Goal: Task Accomplishment & Management: Use online tool/utility

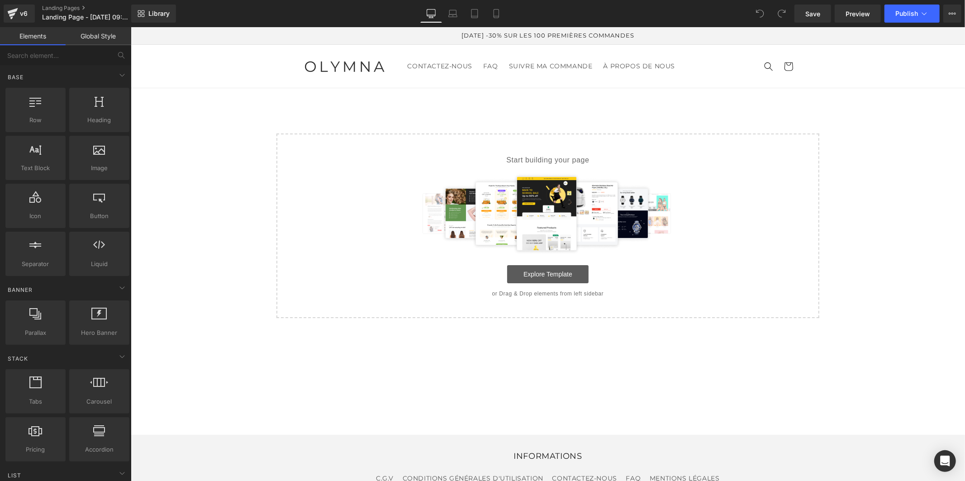
click at [540, 270] on link "Explore Template" at bounding box center [547, 274] width 81 height 18
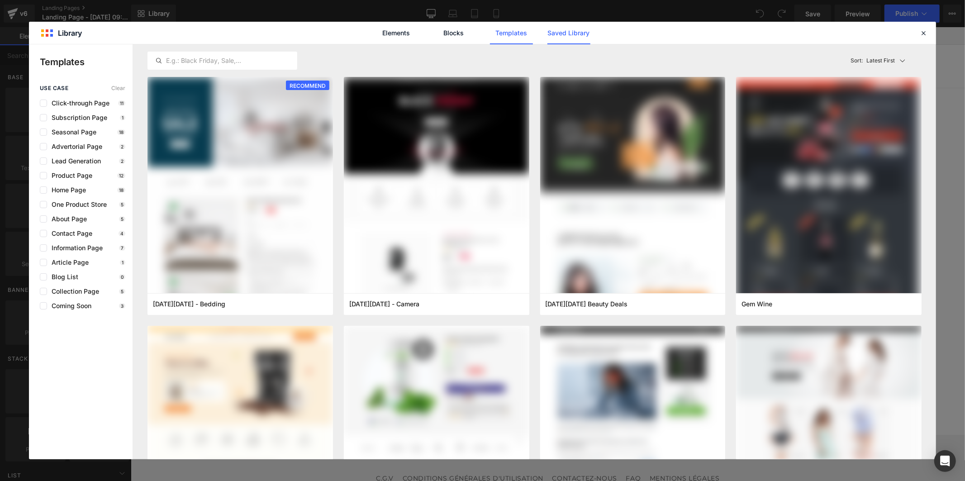
click at [563, 29] on link "Saved Library" at bounding box center [569, 33] width 43 height 23
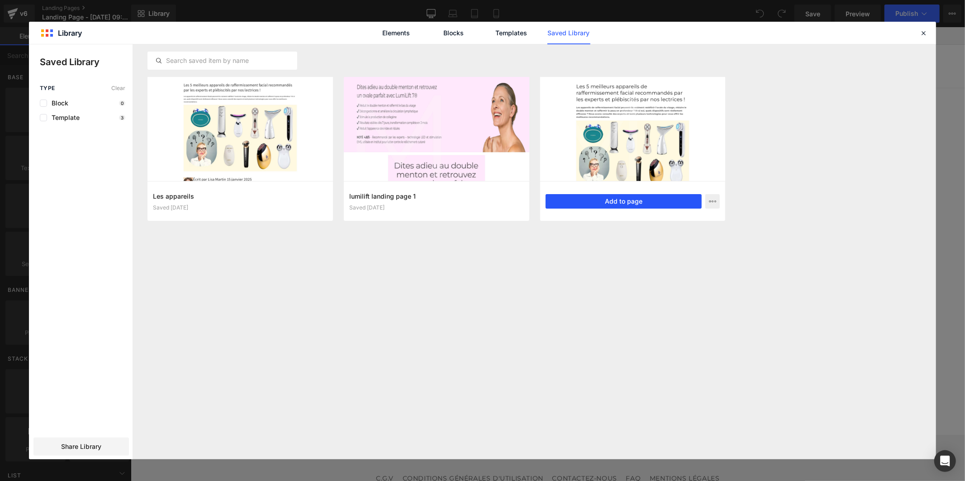
click at [592, 204] on button "Add to page" at bounding box center [624, 201] width 157 height 14
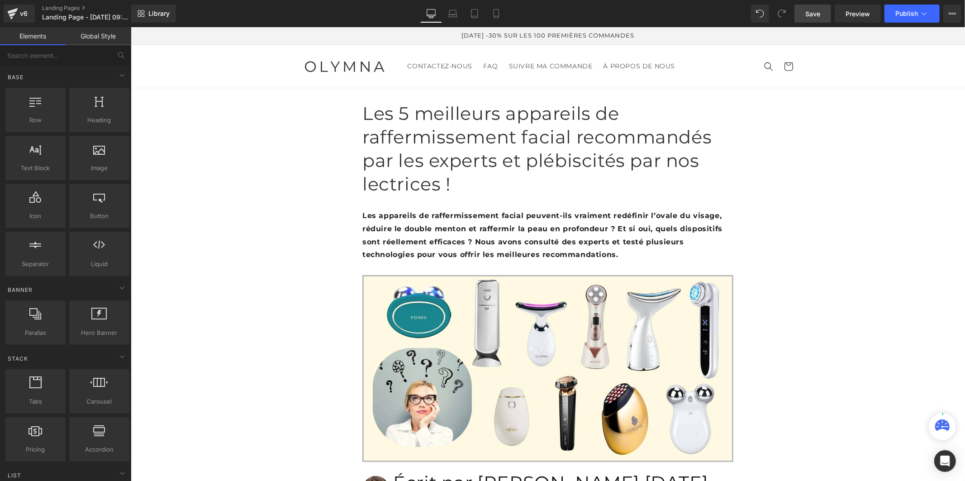
click at [821, 12] on link "Save" at bounding box center [813, 14] width 37 height 18
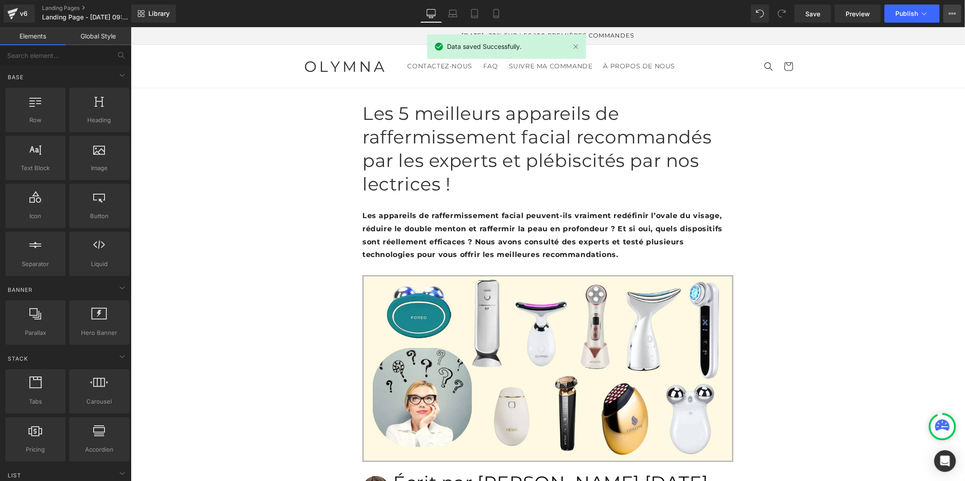
click at [951, 16] on icon at bounding box center [952, 13] width 7 height 7
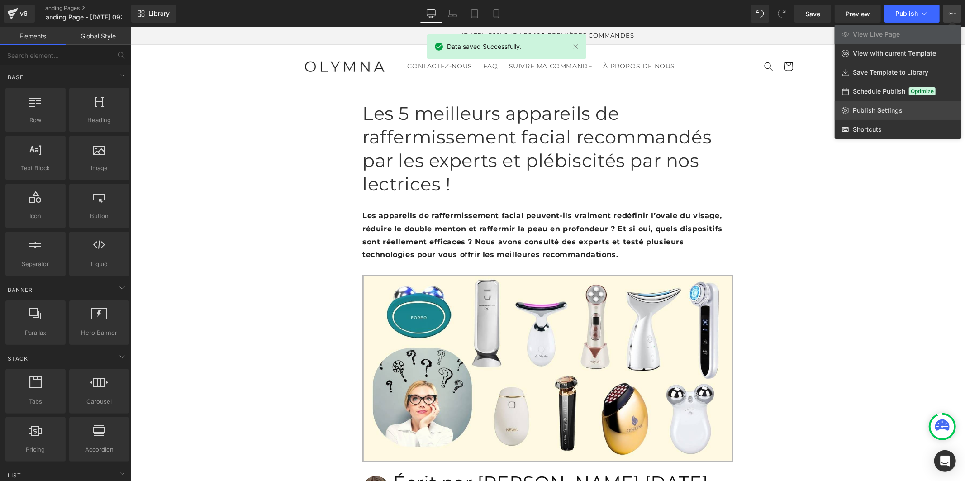
click at [890, 105] on link "Publish Settings" at bounding box center [898, 110] width 127 height 19
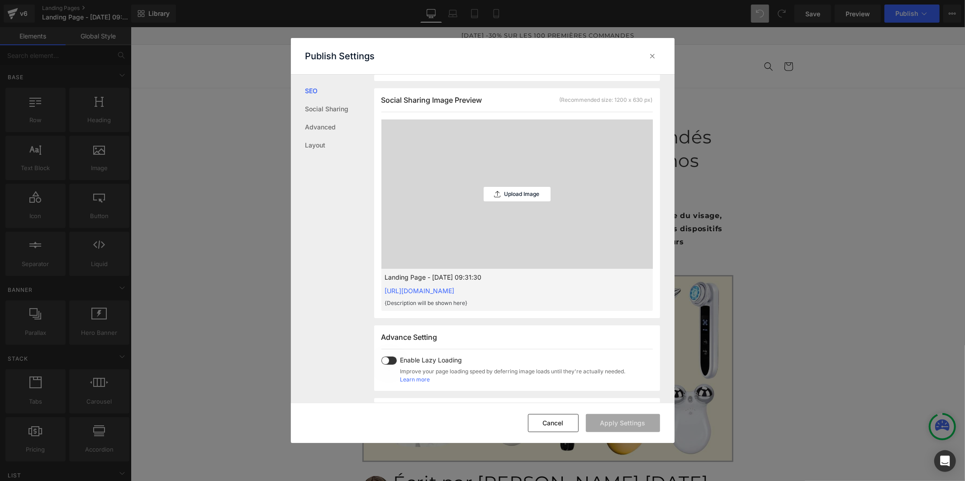
scroll to position [302, 0]
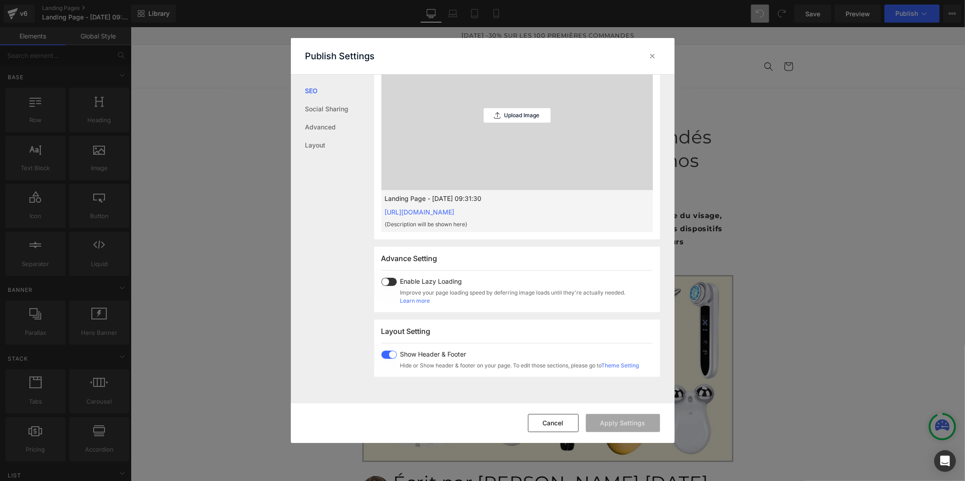
click at [388, 353] on span at bounding box center [389, 355] width 15 height 8
click at [602, 426] on button "Apply Settings" at bounding box center [623, 423] width 74 height 18
click at [655, 57] on icon at bounding box center [653, 56] width 9 height 9
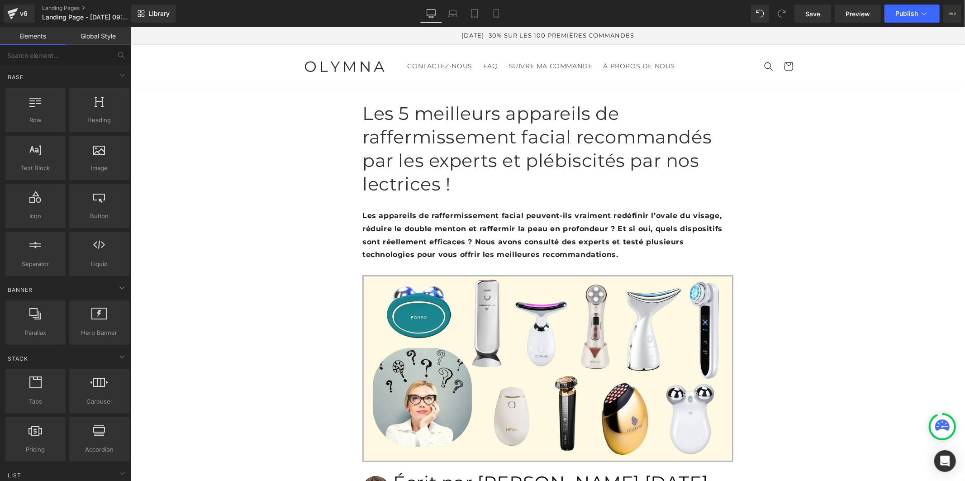
click at [93, 32] on link "Global Style" at bounding box center [99, 36] width 66 height 18
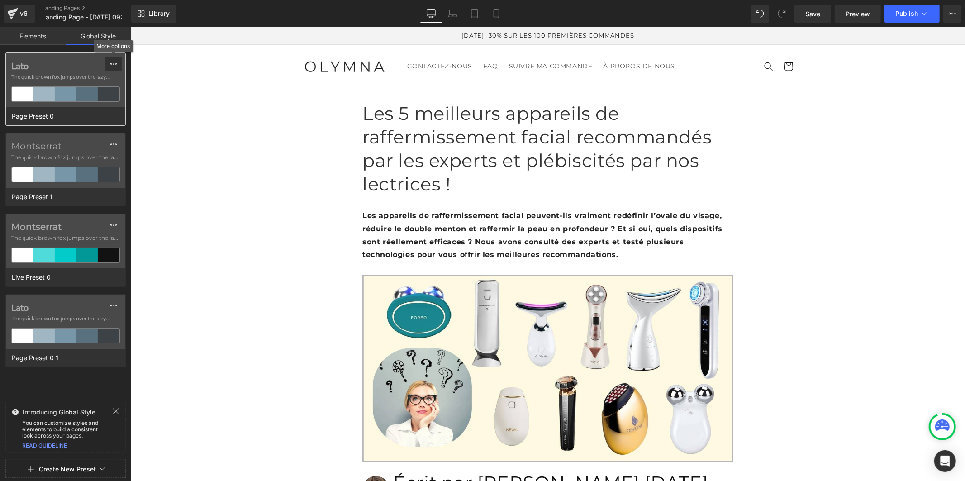
click at [114, 64] on icon at bounding box center [113, 63] width 7 height 7
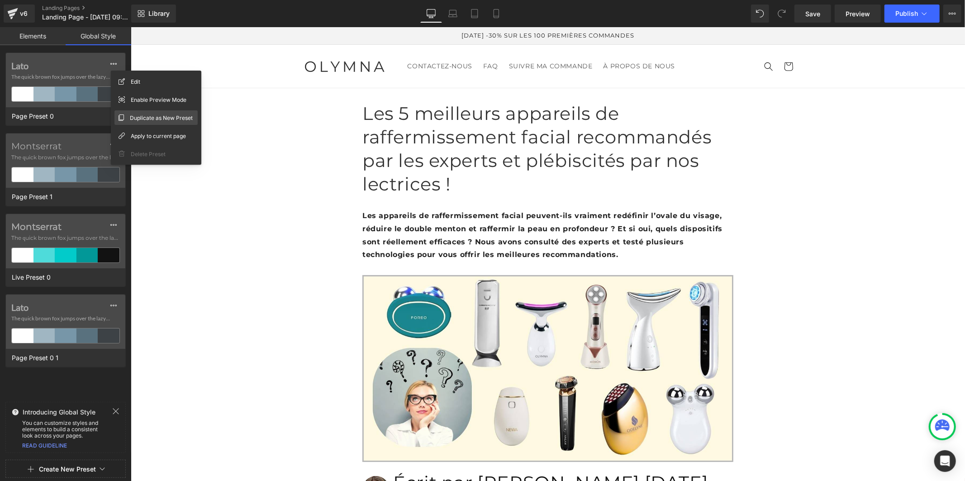
click at [137, 115] on span "Duplicate as New Preset" at bounding box center [161, 118] width 63 height 10
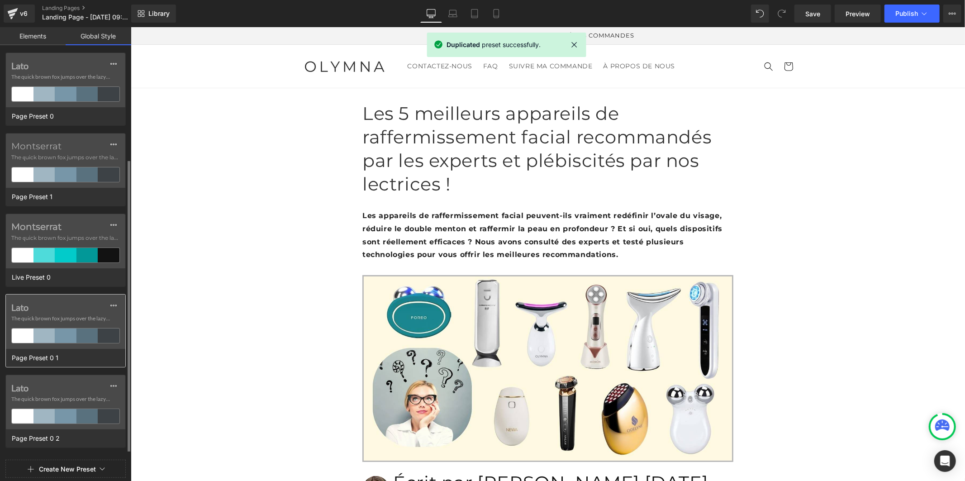
scroll to position [58, 0]
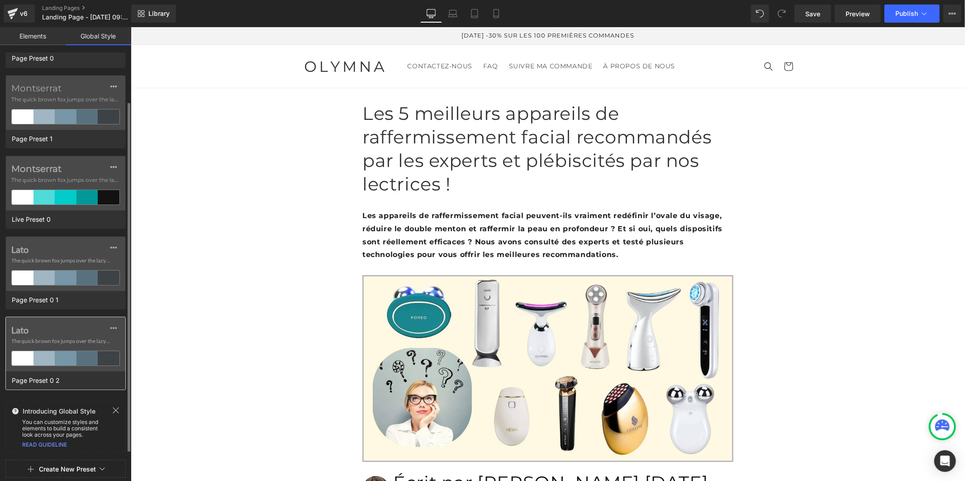
click at [65, 336] on div "Lato The quick brown fox jumps over the lazy..." at bounding box center [65, 344] width 119 height 54
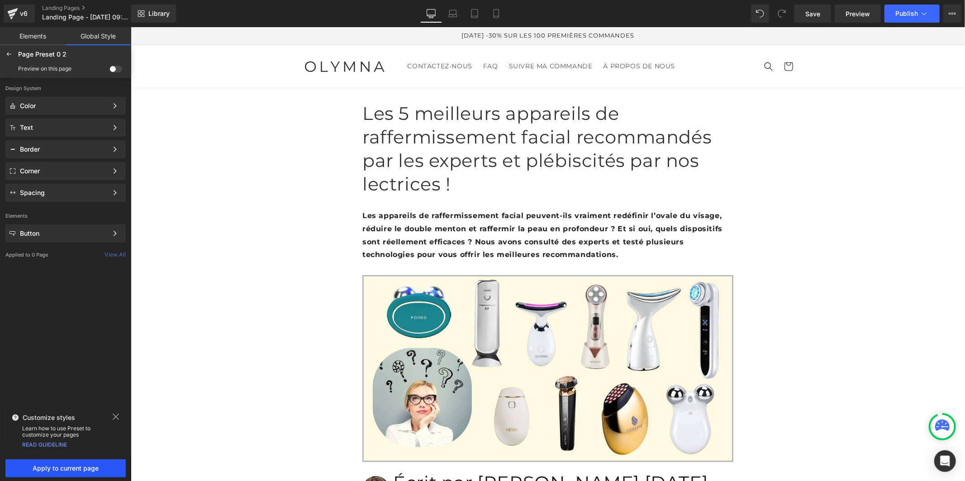
click at [60, 469] on span "Apply to current page" at bounding box center [66, 468] width 110 height 7
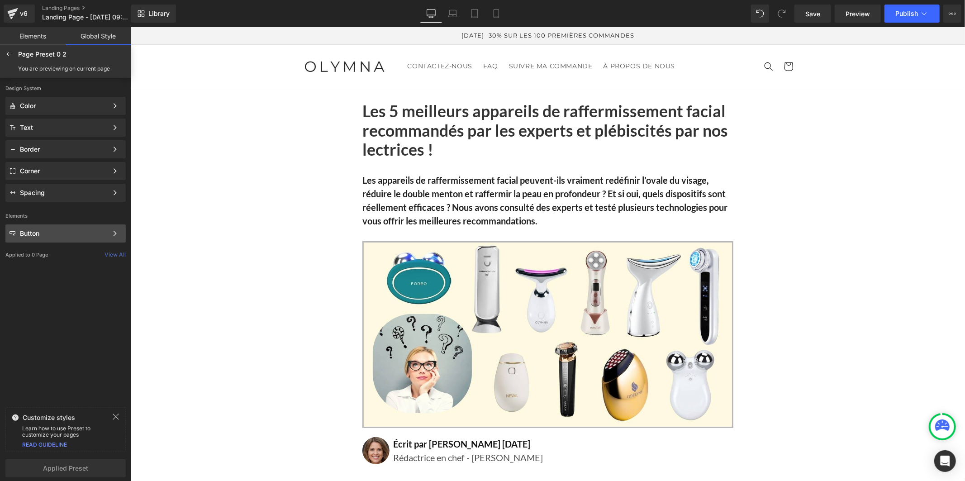
click at [58, 137] on div "Button Color Style Define a color palette and apply it to your pages 1 of 3 Next" at bounding box center [65, 128] width 120 height 18
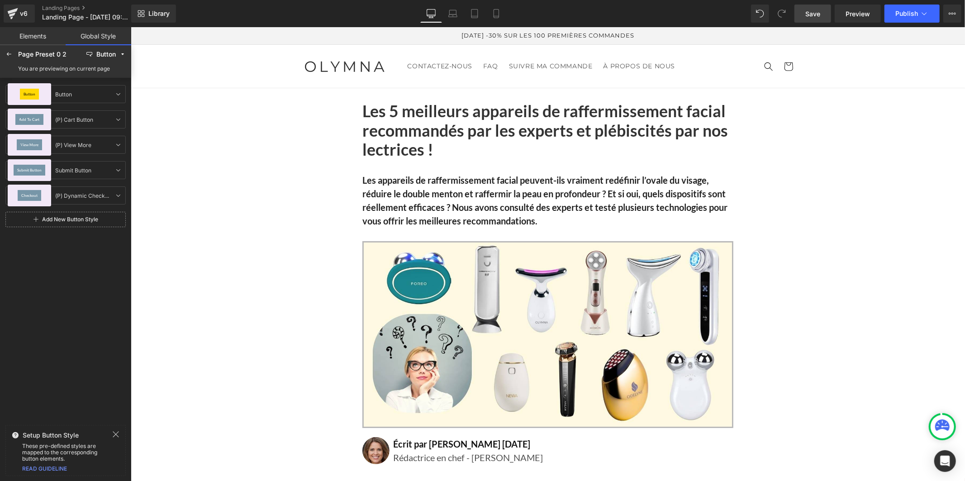
click at [821, 17] on link "Save" at bounding box center [813, 14] width 37 height 18
click at [813, 16] on span "Save" at bounding box center [813, 14] width 15 height 10
click at [956, 11] on button "View Live Page View with current Template Save Template to Library Schedule Pub…" at bounding box center [953, 14] width 18 height 18
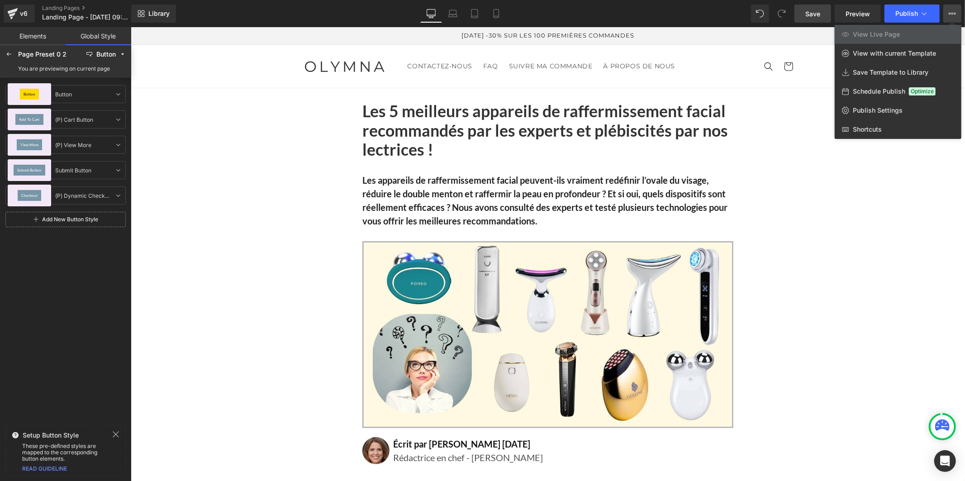
click at [824, 9] on link "Save" at bounding box center [813, 14] width 37 height 18
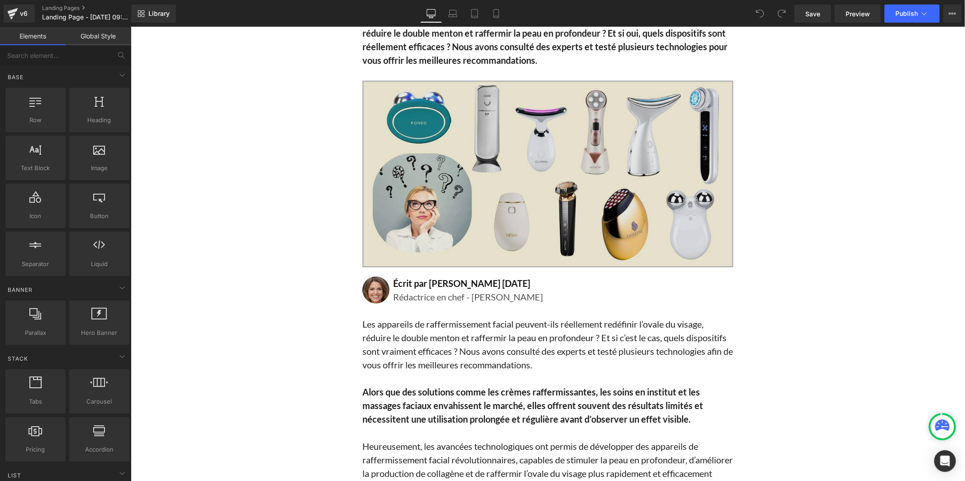
scroll to position [100, 0]
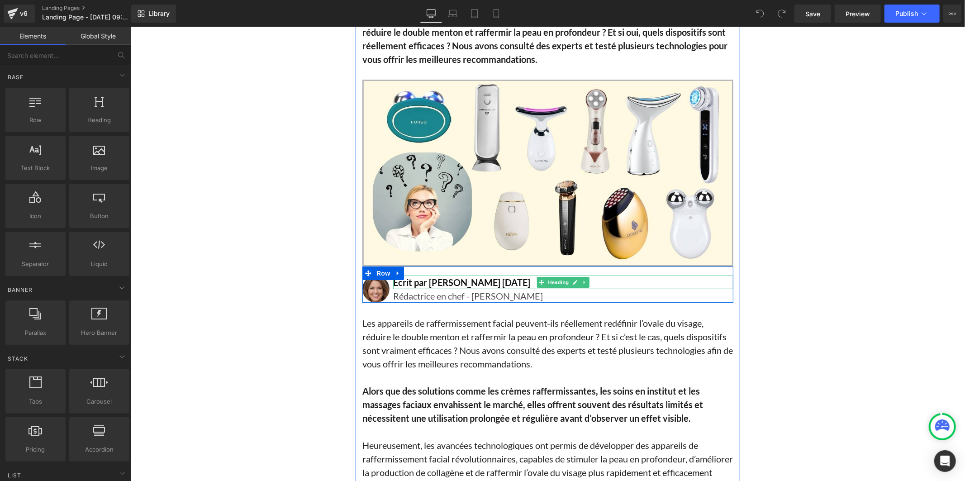
click at [493, 284] on h1 "Écrit par [PERSON_NAME] [DATE]" at bounding box center [563, 282] width 340 height 14
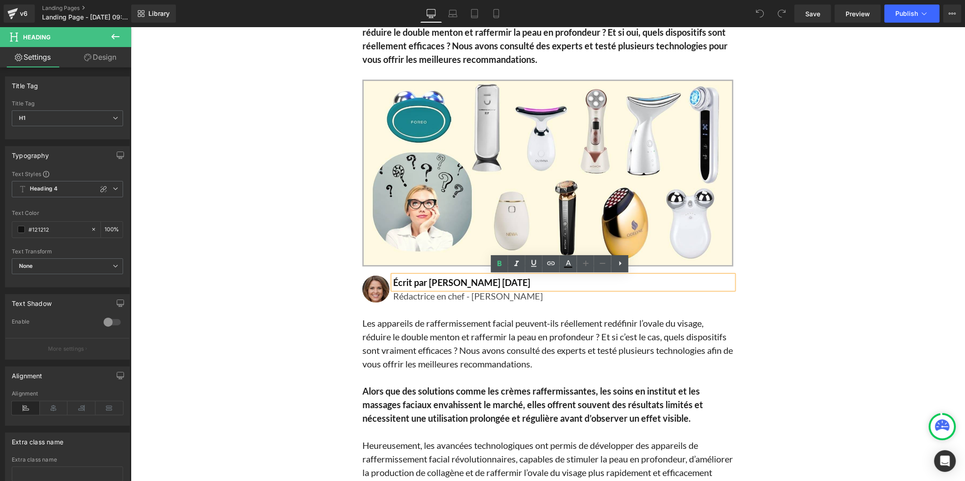
drag, startPoint x: 511, startPoint y: 281, endPoint x: 486, endPoint y: 284, distance: 26.0
click at [486, 284] on h1 "Écrit par [PERSON_NAME] [DATE]" at bounding box center [563, 282] width 340 height 14
drag, startPoint x: 813, startPoint y: 13, endPoint x: 624, endPoint y: 251, distance: 304.7
click at [813, 13] on span "Save" at bounding box center [813, 14] width 15 height 10
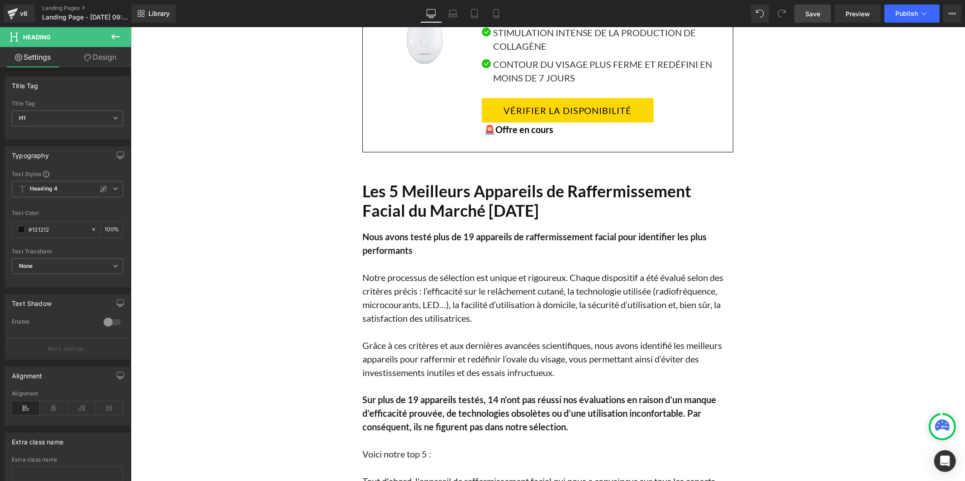
scroll to position [603, 0]
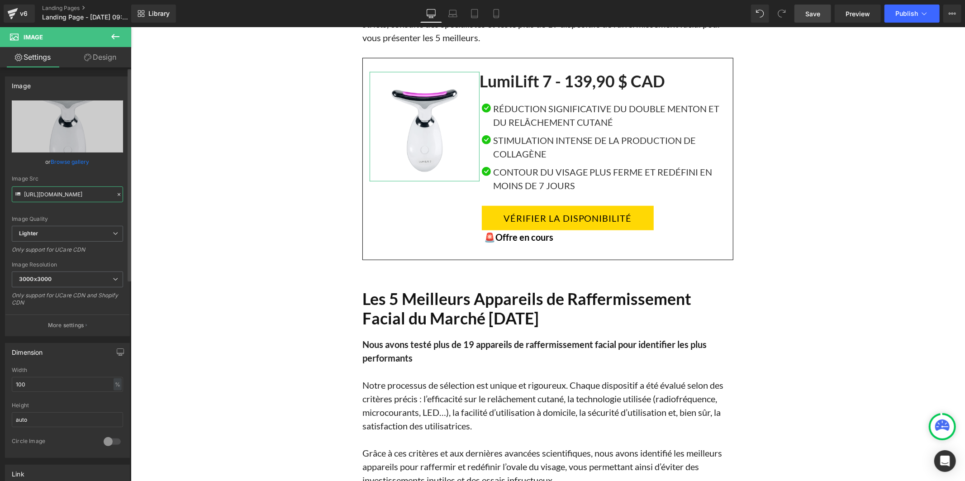
click at [81, 200] on input "[URL][DOMAIN_NAME]" at bounding box center [67, 194] width 111 height 16
